Goal: Task Accomplishment & Management: Complete application form

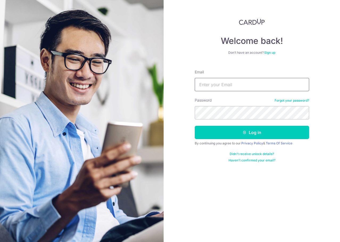
click at [237, 88] on input "Email" at bounding box center [252, 84] width 114 height 13
type input "k"
type input "finance@huangs.sg"
click at [195, 126] on button "Log in" at bounding box center [252, 132] width 114 height 13
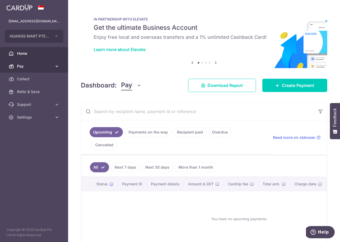
click at [51, 64] on span "Pay" at bounding box center [34, 66] width 35 height 5
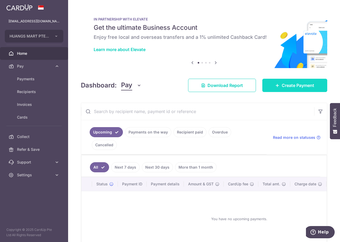
click at [305, 88] on span "Create Payment" at bounding box center [298, 85] width 32 height 6
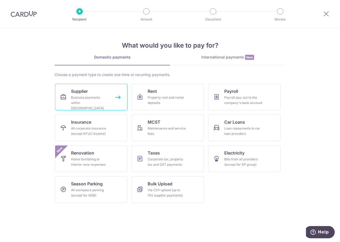
click at [65, 95] on icon at bounding box center [63, 97] width 6 height 6
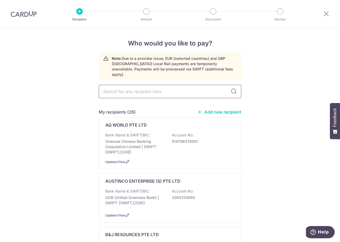
click at [150, 85] on input "text" at bounding box center [170, 91] width 143 height 13
type input "coc"
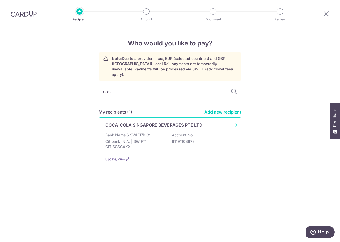
click at [236, 119] on div "COCA-COLA SINGAPORE BEVERAGES PTE LTD Bank Name & SWIFT/BIC: Citibank, N.A. | S…" at bounding box center [170, 141] width 143 height 49
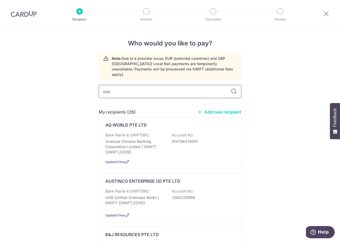
type input "coca"
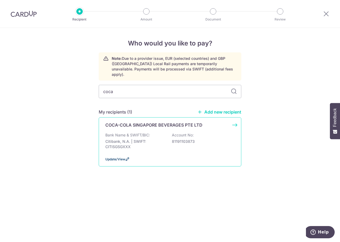
click at [114, 157] on span "Update/View" at bounding box center [115, 159] width 20 height 4
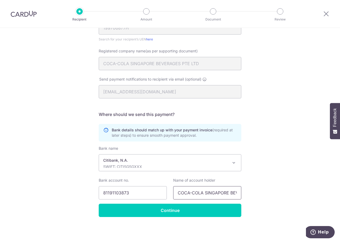
drag, startPoint x: 197, startPoint y: 190, endPoint x: 85, endPoint y: 192, distance: 112.5
click at [85, 192] on div "Recipient Details Your recipient does not need a CardUp account to receive your…" at bounding box center [170, 84] width 340 height 315
click at [307, 146] on div "Recipient Details Your recipient does not need a CardUp account to receive your…" at bounding box center [170, 84] width 340 height 315
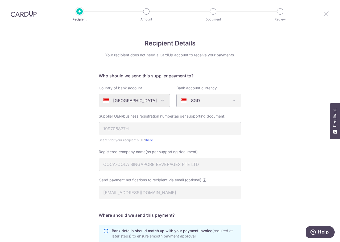
click at [328, 15] on icon at bounding box center [326, 13] width 6 height 7
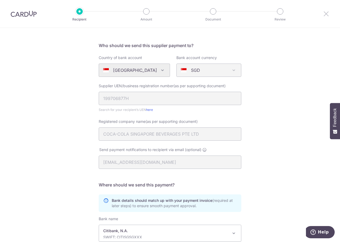
scroll to position [101, 0]
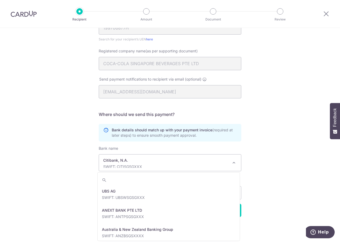
click at [229, 162] on span "Citibank, [PERSON_NAME]: CITISGSGXXX" at bounding box center [170, 162] width 143 height 17
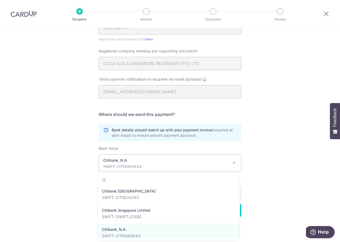
click at [260, 140] on div "Recipient Details Your recipient does not need a CardUp account to receive your…" at bounding box center [170, 84] width 340 height 315
